Goal: Task Accomplishment & Management: Manage account settings

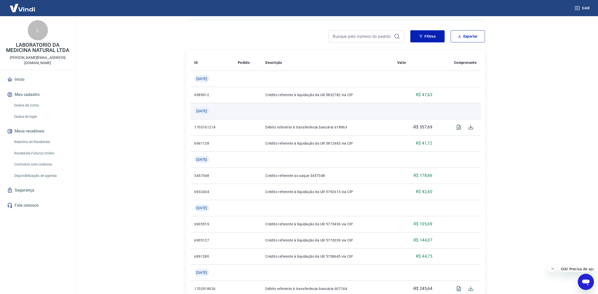
scroll to position [47, 0]
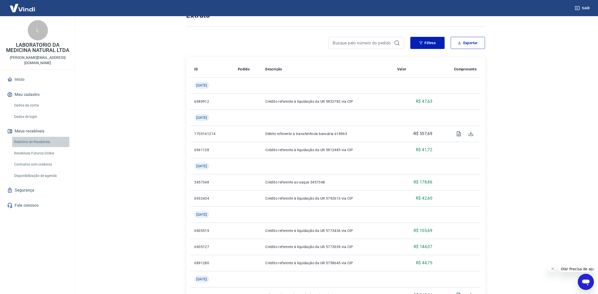
click at [35, 137] on link "Relatório de Recebíveis" at bounding box center [40, 142] width 57 height 10
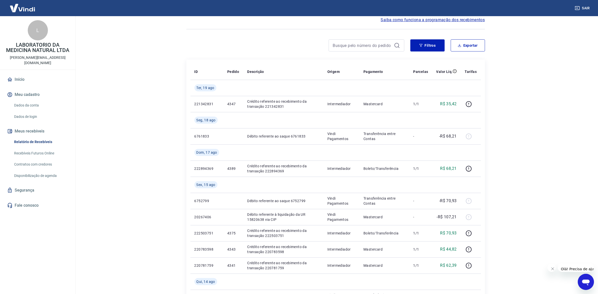
scroll to position [13, 0]
